Goal: Task Accomplishment & Management: Use online tool/utility

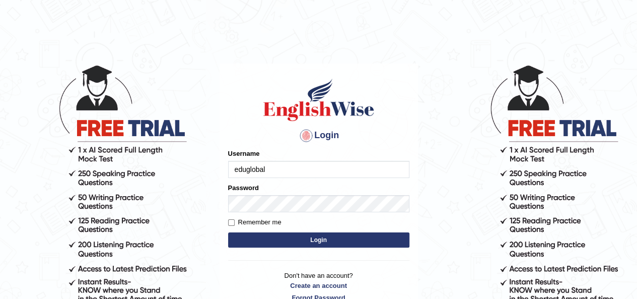
click at [245, 170] on input "eduglobal" at bounding box center [318, 169] width 181 height 17
type input "eduvisionglobal"
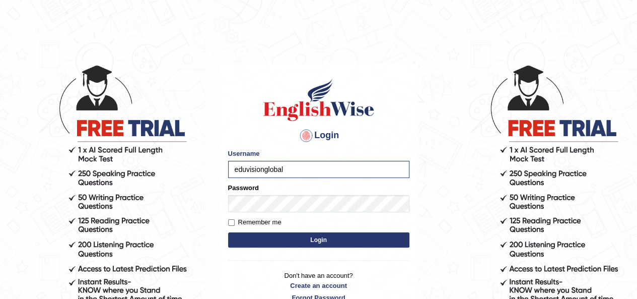
click at [299, 237] on button "Login" at bounding box center [318, 239] width 181 height 15
click at [231, 220] on input "Remember me" at bounding box center [231, 222] width 7 height 7
checkbox input "true"
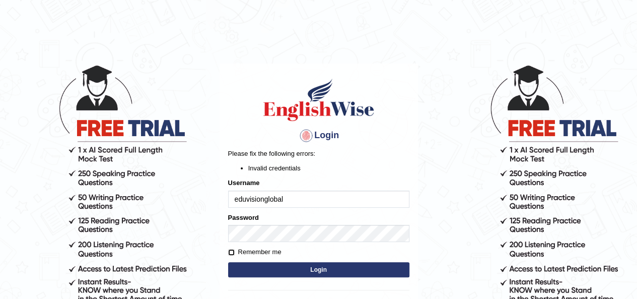
click at [229, 251] on input "Remember me" at bounding box center [231, 252] width 7 height 7
checkbox input "true"
click at [266, 269] on button "Login" at bounding box center [318, 269] width 181 height 15
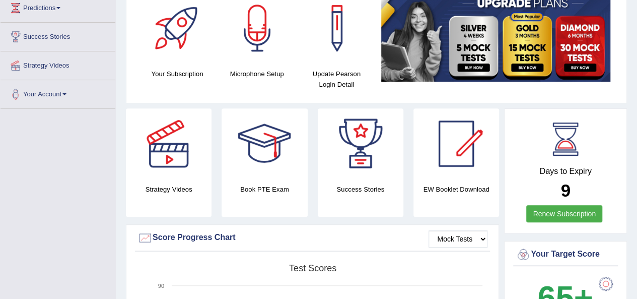
scroll to position [146, 0]
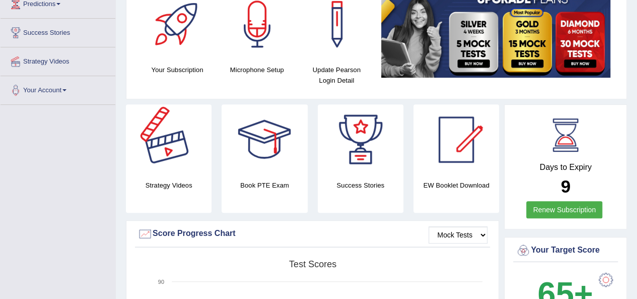
click at [174, 141] on div at bounding box center [168, 139] width 70 height 70
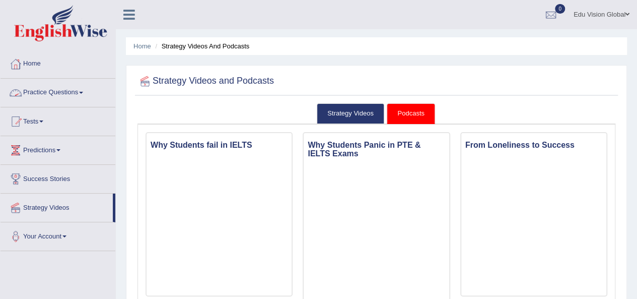
click at [57, 89] on link "Practice Questions" at bounding box center [58, 91] width 115 height 25
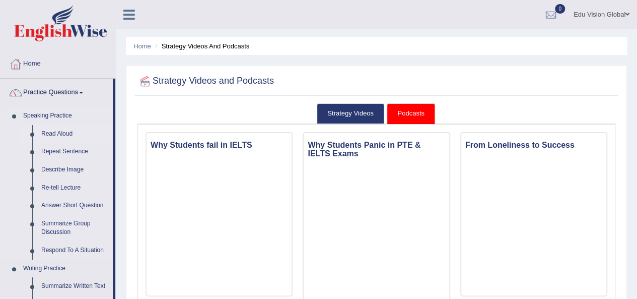
click at [53, 129] on link "Read Aloud" at bounding box center [75, 134] width 76 height 18
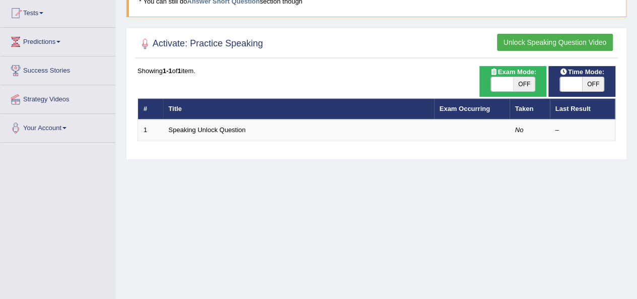
scroll to position [109, 0]
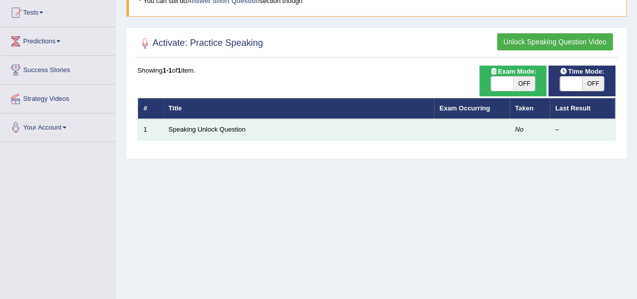
click at [476, 132] on td at bounding box center [472, 129] width 76 height 21
click at [419, 129] on td "Speaking Unlock Question" at bounding box center [298, 129] width 271 height 21
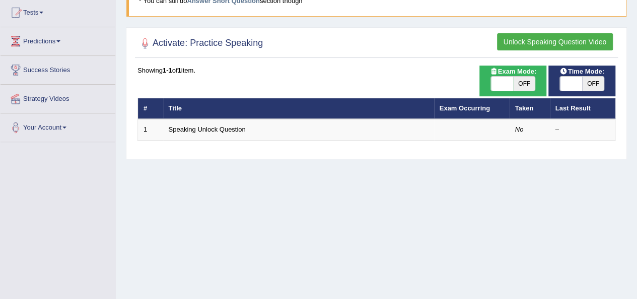
click at [555, 44] on button "Unlock Speaking Question Video" at bounding box center [555, 41] width 116 height 17
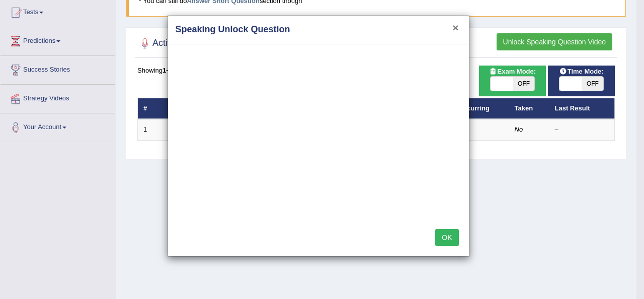
click at [457, 27] on button "×" at bounding box center [456, 27] width 6 height 11
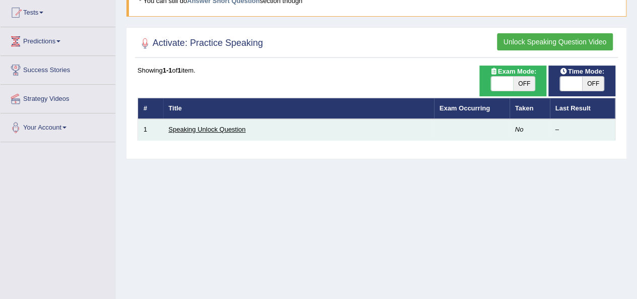
click at [215, 128] on link "Speaking Unlock Question" at bounding box center [207, 129] width 77 height 8
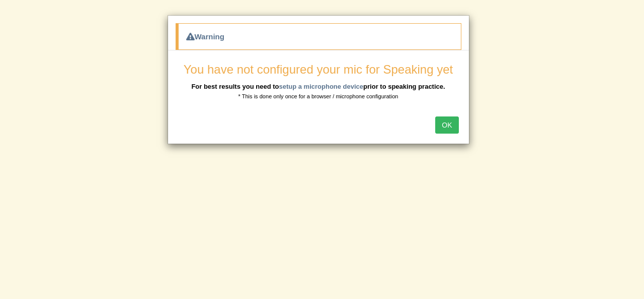
click at [453, 120] on button "OK" at bounding box center [446, 124] width 23 height 17
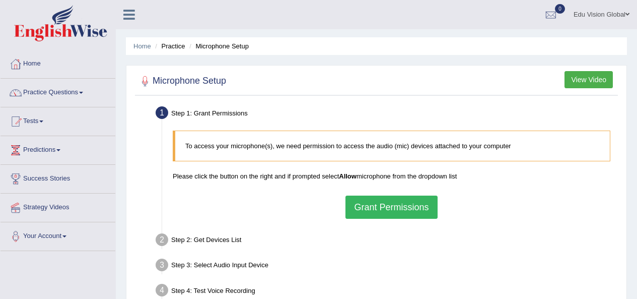
scroll to position [66, 0]
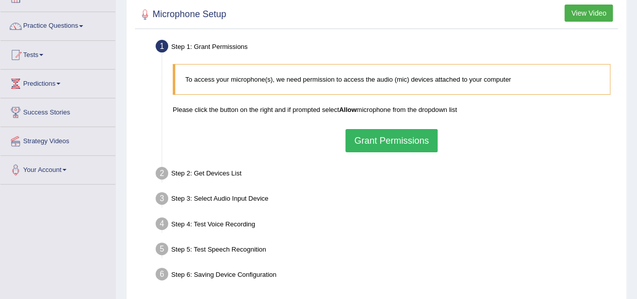
click at [408, 141] on button "Grant Permissions" at bounding box center [391, 140] width 92 height 23
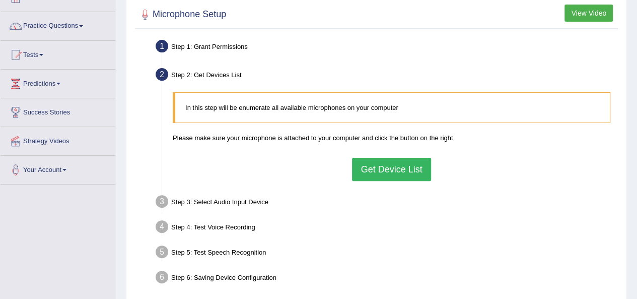
click at [380, 174] on button "Get Device List" at bounding box center [391, 169] width 79 height 23
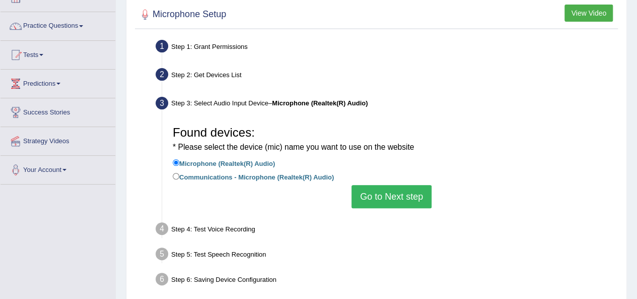
click at [379, 198] on button "Go to Next step" at bounding box center [391, 196] width 80 height 23
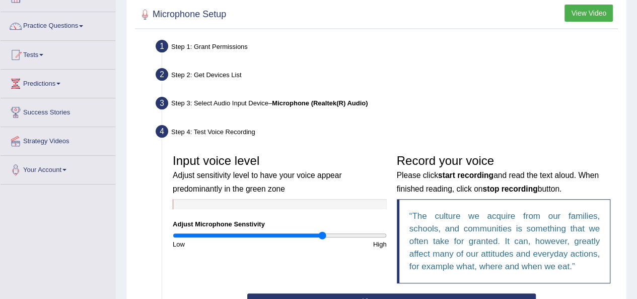
drag, startPoint x: 273, startPoint y: 232, endPoint x: 323, endPoint y: 230, distance: 49.9
click at [323, 231] on input "range" at bounding box center [280, 235] width 214 height 8
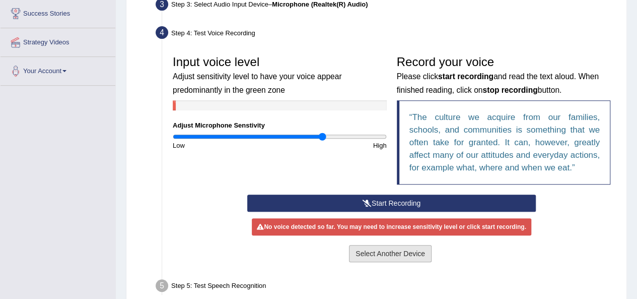
scroll to position [239, 0]
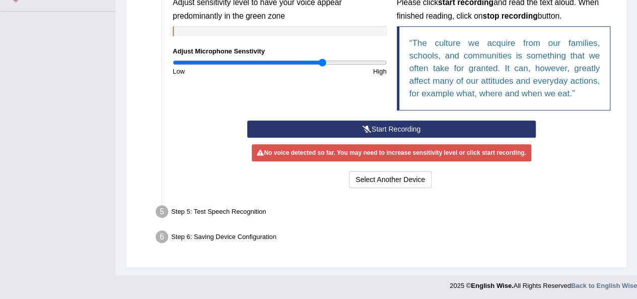
click at [368, 129] on icon at bounding box center [366, 128] width 9 height 7
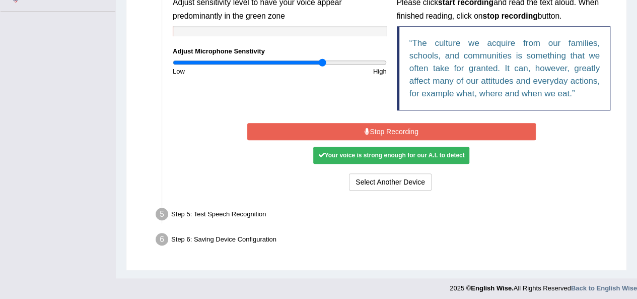
click at [377, 158] on div "Your voice is strong enough for our A.I. to detect" at bounding box center [391, 154] width 156 height 17
click at [375, 184] on button "Select Another Device" at bounding box center [390, 181] width 83 height 17
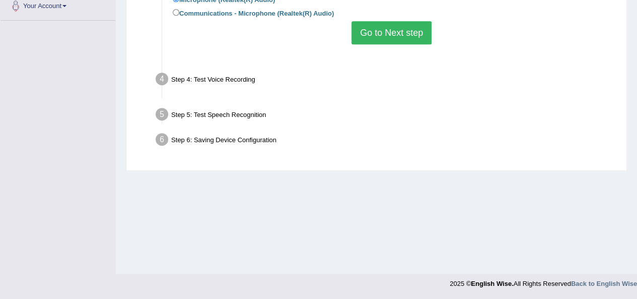
scroll to position [230, 0]
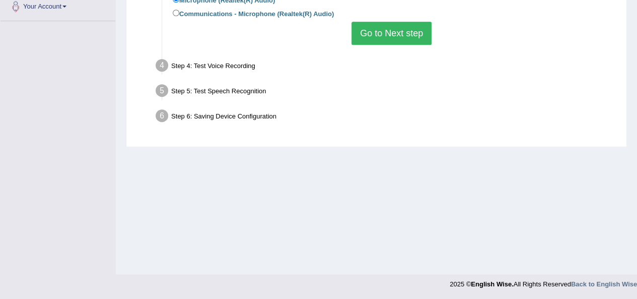
click at [388, 39] on button "Go to Next step" at bounding box center [391, 33] width 80 height 23
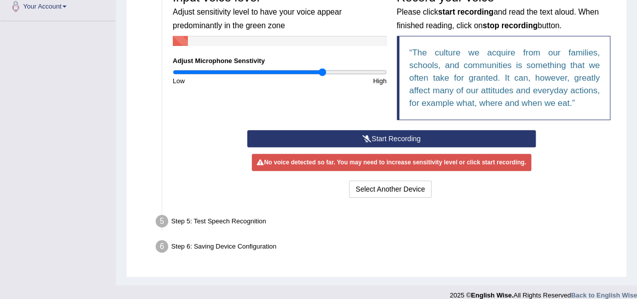
click at [370, 136] on button "Start Recording" at bounding box center [391, 138] width 288 height 17
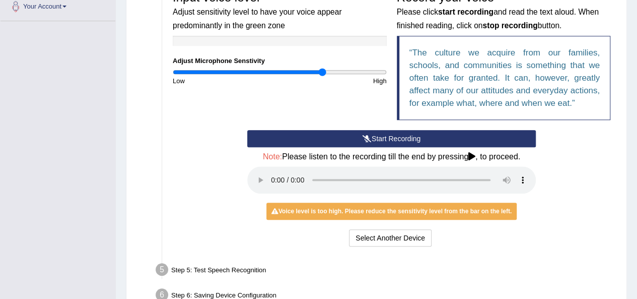
click at [200, 184] on div "Start Recording Stop Recording Note: Please listen to the recording till the en…" at bounding box center [392, 189] width 448 height 119
click at [188, 267] on div "Step 5: Test Speech Recognition" at bounding box center [386, 271] width 471 height 22
click at [290, 208] on div "Voice level is too high. Please reduce the sensitivity level from the bar on th…" at bounding box center [391, 210] width 250 height 17
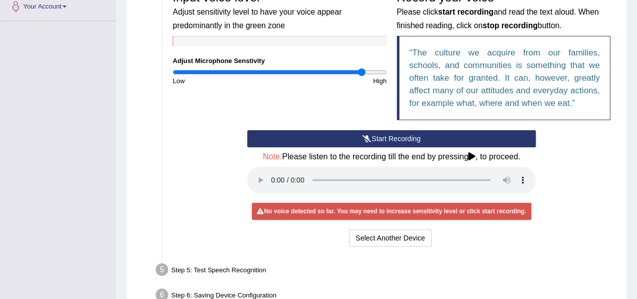
drag, startPoint x: 297, startPoint y: 73, endPoint x: 360, endPoint y: 68, distance: 63.1
click at [360, 68] on input "range" at bounding box center [280, 72] width 214 height 8
drag, startPoint x: 363, startPoint y: 71, endPoint x: 250, endPoint y: 75, distance: 112.8
click at [250, 75] on input "range" at bounding box center [280, 72] width 214 height 8
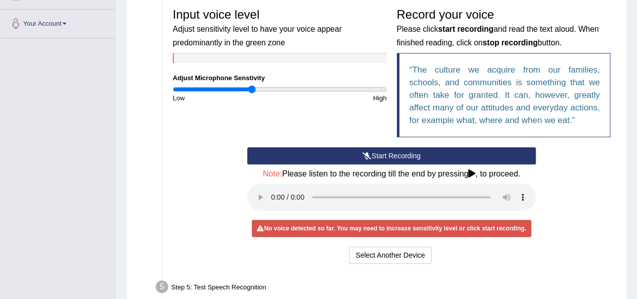
scroll to position [211, 0]
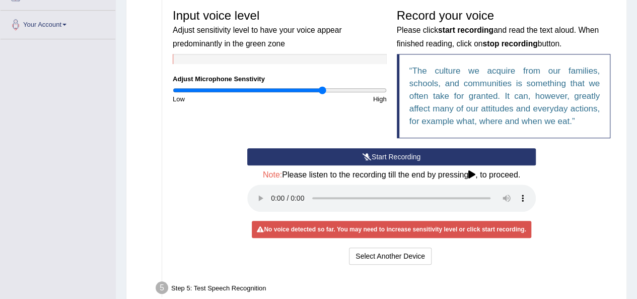
drag, startPoint x: 251, startPoint y: 85, endPoint x: 321, endPoint y: 86, distance: 70.5
type input "1.42"
click at [321, 86] on input "range" at bounding box center [280, 90] width 214 height 8
click at [464, 170] on h4 "Note: Please listen to the recording till the end by pressing , to proceed." at bounding box center [391, 174] width 288 height 9
click at [404, 158] on button "Start Recording" at bounding box center [391, 156] width 288 height 17
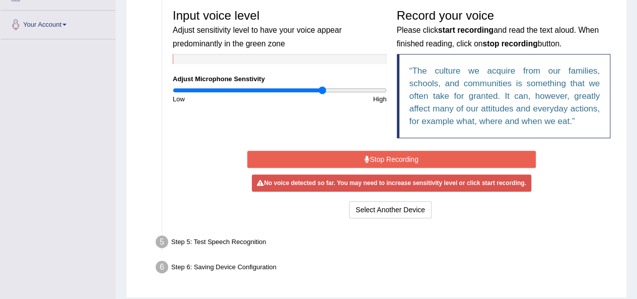
click at [415, 161] on button "Stop Recording" at bounding box center [391, 159] width 288 height 17
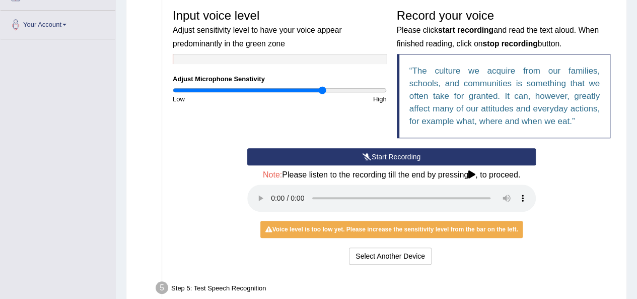
click at [347, 152] on button "Start Recording" at bounding box center [391, 156] width 288 height 17
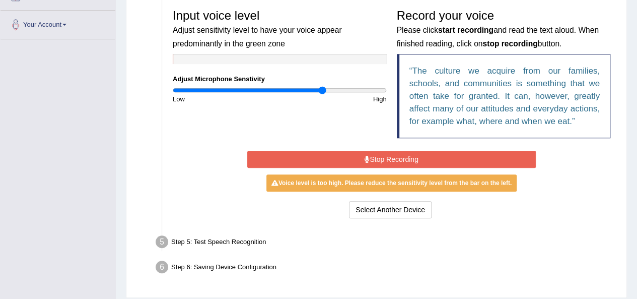
click at [347, 152] on button "Stop Recording" at bounding box center [391, 159] width 288 height 17
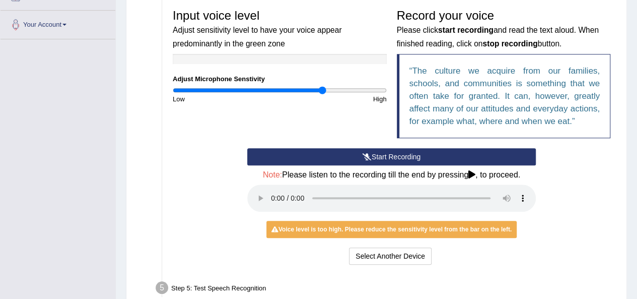
click at [533, 218] on div "Start Recording Stop Recording Note: Please listen to the recording till the en…" at bounding box center [391, 207] width 299 height 119
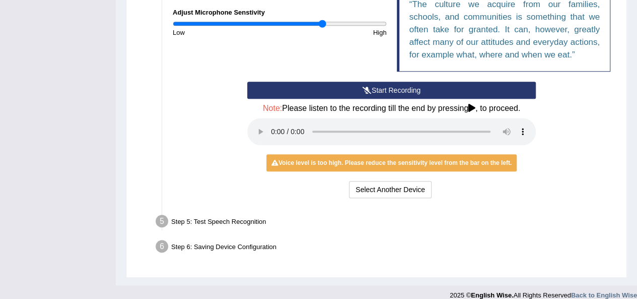
scroll to position [288, 0]
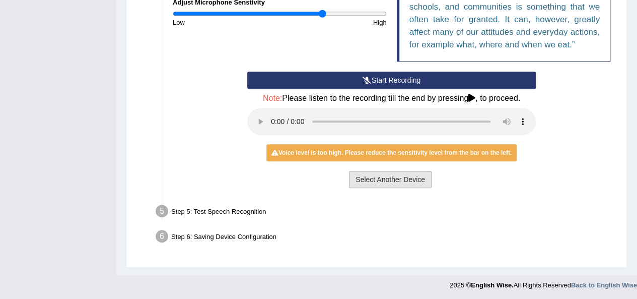
click at [384, 174] on button "Select Another Device" at bounding box center [390, 179] width 83 height 17
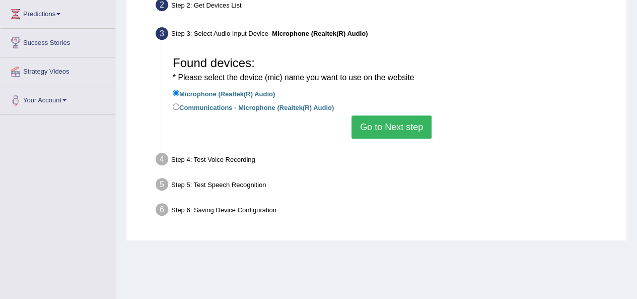
scroll to position [135, 0]
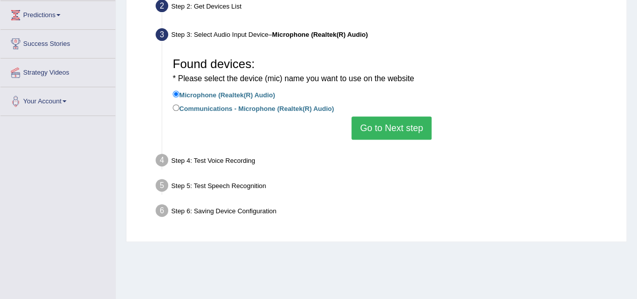
click at [180, 109] on label "Communications - Microphone (Realtek(R) Audio)" at bounding box center [253, 107] width 161 height 11
click at [179, 109] on input "Communications - Microphone (Realtek(R) Audio)" at bounding box center [176, 107] width 7 height 7
radio input "true"
click at [392, 118] on button "Go to Next step" at bounding box center [391, 127] width 80 height 23
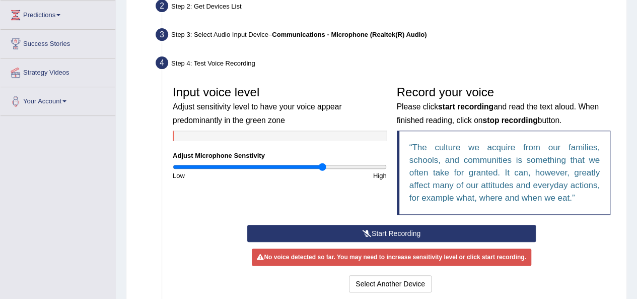
click at [425, 231] on button "Start Recording" at bounding box center [391, 233] width 288 height 17
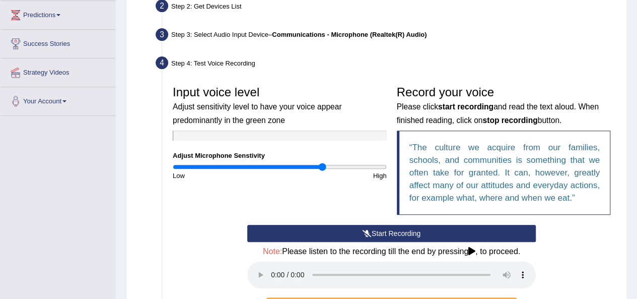
drag, startPoint x: 425, startPoint y: 231, endPoint x: 285, endPoint y: 165, distance: 154.5
click at [285, 165] on div "Input voice level Adjust sensitivity level to have your voice appear predominan…" at bounding box center [392, 212] width 448 height 273
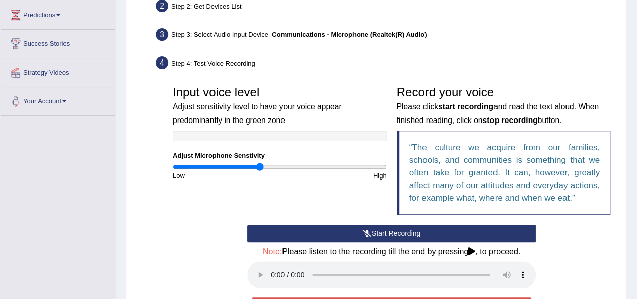
drag, startPoint x: 318, startPoint y: 165, endPoint x: 260, endPoint y: 168, distance: 58.5
type input "0.82"
click at [260, 168] on input "range" at bounding box center [280, 167] width 214 height 8
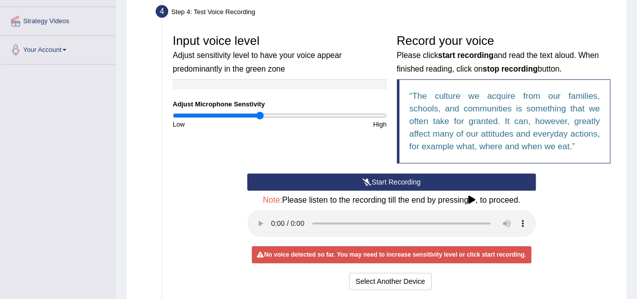
scroll to position [187, 0]
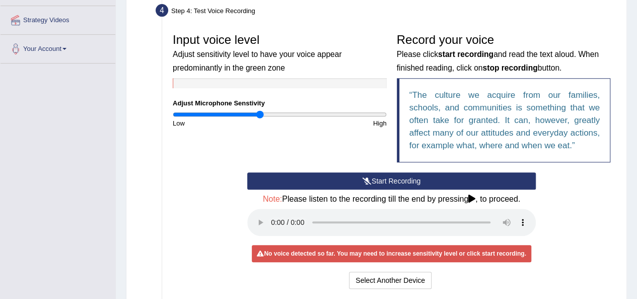
click at [587, 208] on div "Start Recording Stop Recording Note: Please listen to the recording till the en…" at bounding box center [392, 231] width 448 height 119
click at [325, 181] on button "Start Recording" at bounding box center [391, 180] width 288 height 17
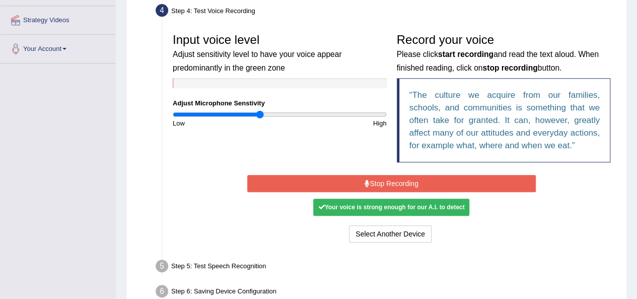
click at [325, 181] on button "Stop Recording" at bounding box center [391, 183] width 288 height 17
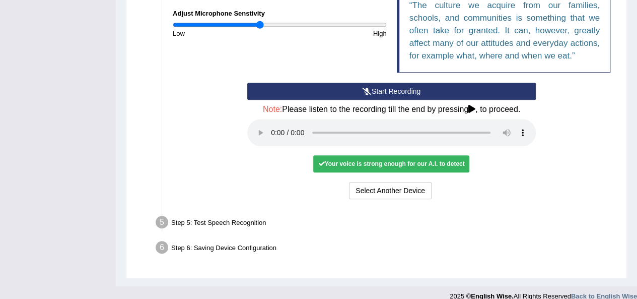
scroll to position [277, 0]
click at [447, 168] on div "Your voice is strong enough for our A.I. to detect" at bounding box center [391, 163] width 156 height 17
click at [426, 165] on div "Your voice is strong enough for our A.I. to detect" at bounding box center [391, 163] width 156 height 17
click at [464, 165] on div "Your voice is strong enough for our A.I. to detect" at bounding box center [391, 163] width 156 height 17
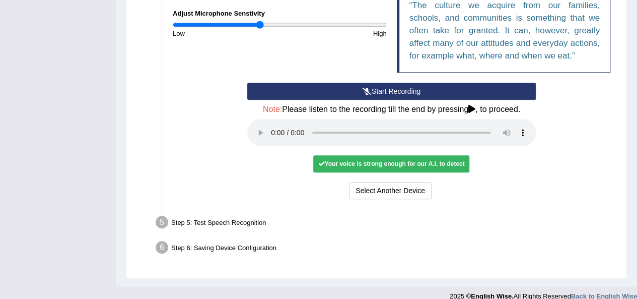
click at [258, 224] on div "Step 5: Test Speech Recognition" at bounding box center [386, 223] width 471 height 22
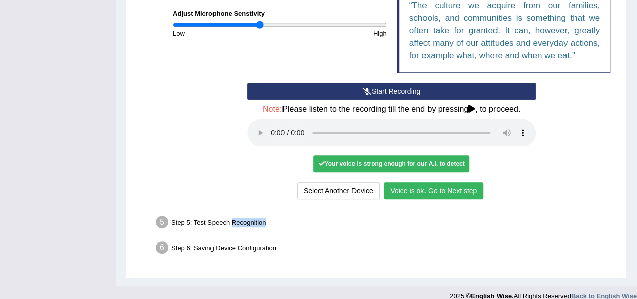
click at [432, 193] on button "Voice is ok. Go to Next step" at bounding box center [434, 190] width 100 height 17
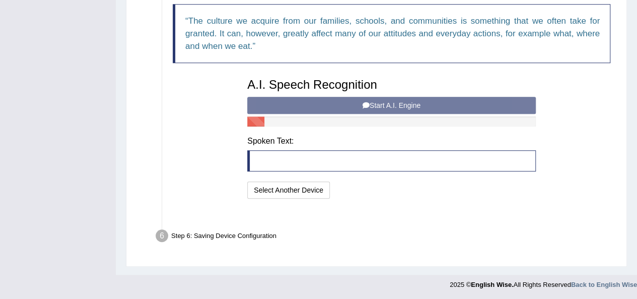
scroll to position [248, 0]
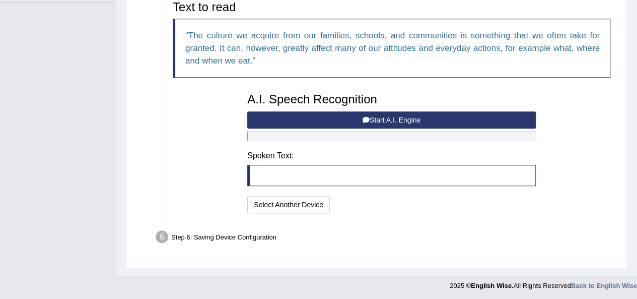
click at [430, 116] on button "Start A.I. Engine" at bounding box center [391, 119] width 288 height 17
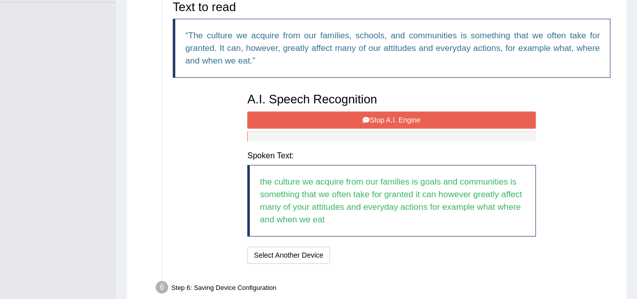
click at [421, 120] on button "Stop A.I. Engine" at bounding box center [391, 119] width 288 height 17
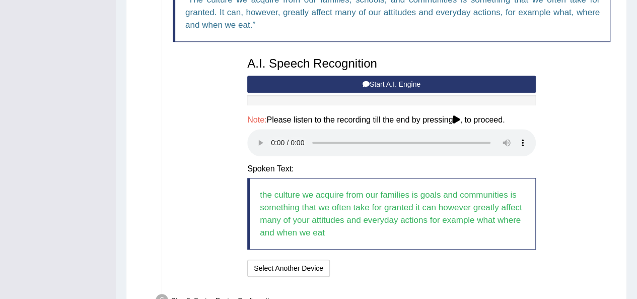
scroll to position [285, 0]
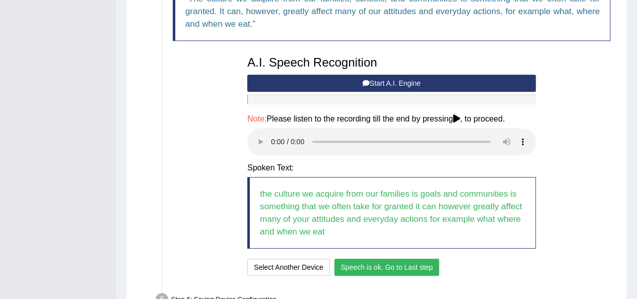
click at [368, 261] on button "Speech is ok. Go to Last step" at bounding box center [386, 266] width 105 height 17
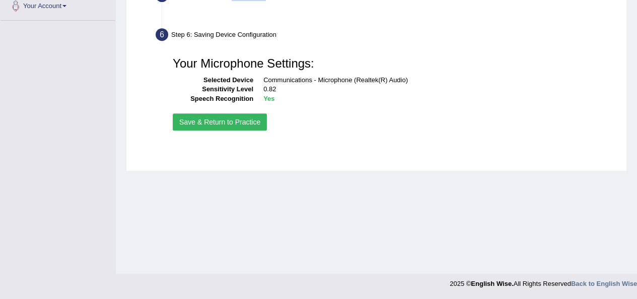
scroll to position [230, 0]
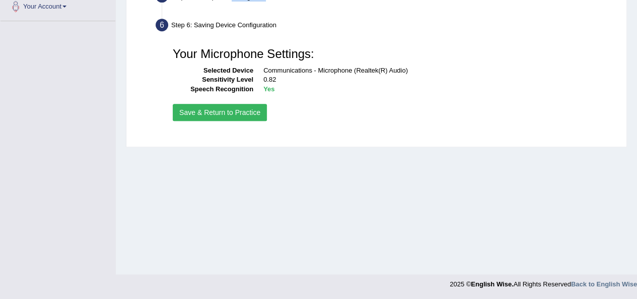
click at [242, 111] on button "Save & Return to Practice" at bounding box center [220, 112] width 94 height 17
